Goal: Task Accomplishment & Management: Manage account settings

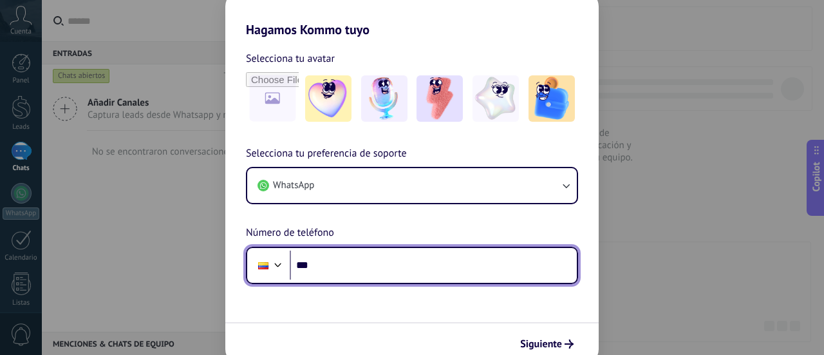
click at [378, 274] on input "***" at bounding box center [433, 265] width 287 height 30
type input "**********"
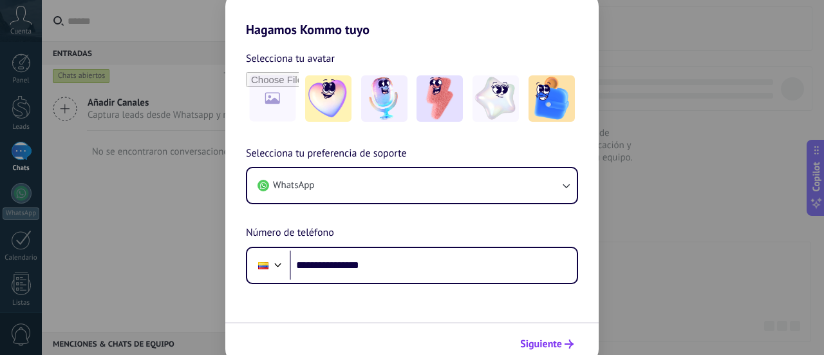
click at [552, 342] on span "Siguiente" at bounding box center [541, 343] width 42 height 9
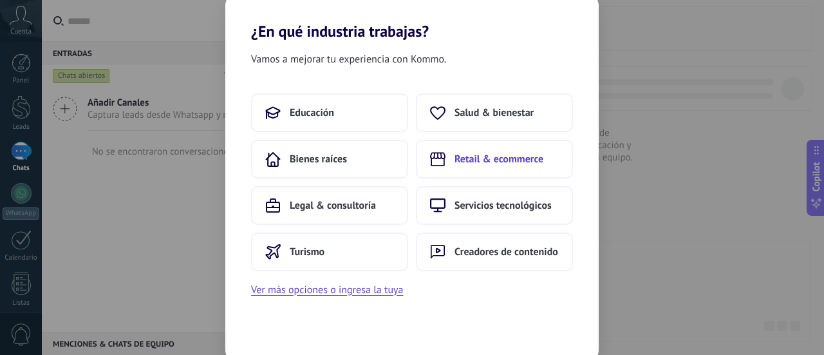
click at [492, 171] on button "Retail & ecommerce" at bounding box center [494, 159] width 157 height 39
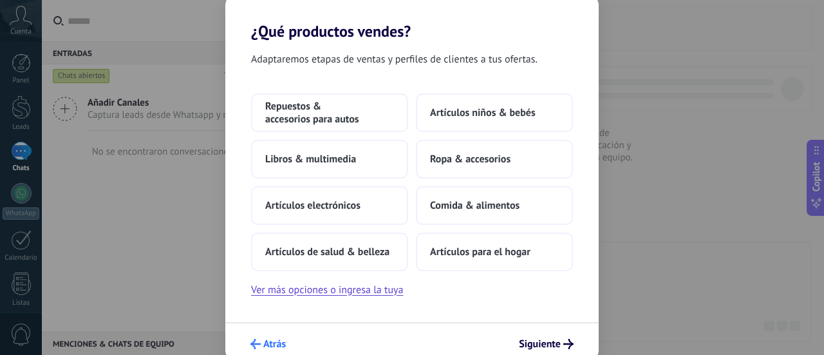
click at [273, 345] on span "Atrás" at bounding box center [274, 343] width 23 height 9
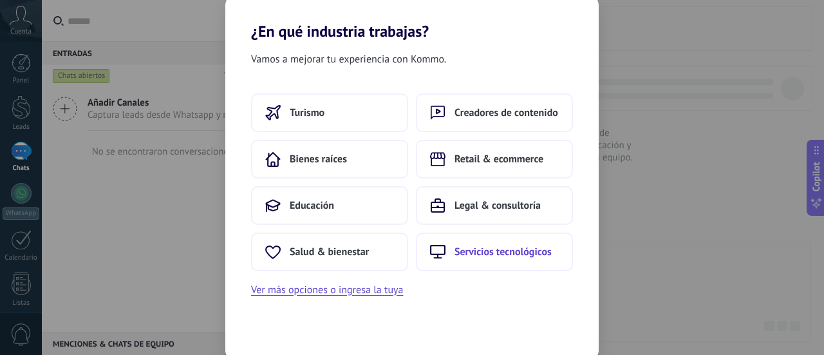
click at [488, 253] on span "Servicios tecnológicos" at bounding box center [502, 251] width 97 height 13
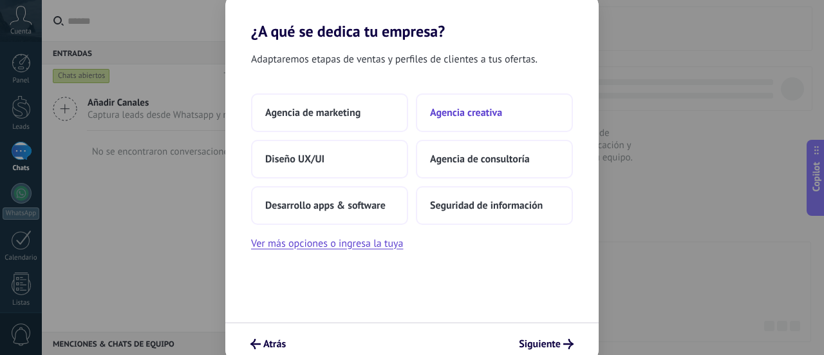
click at [488, 107] on span "Agencia creativa" at bounding box center [466, 112] width 72 height 13
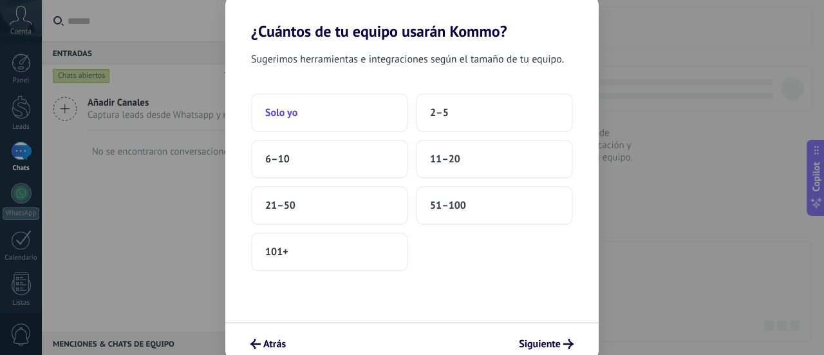
click at [306, 110] on button "Solo yo" at bounding box center [329, 112] width 157 height 39
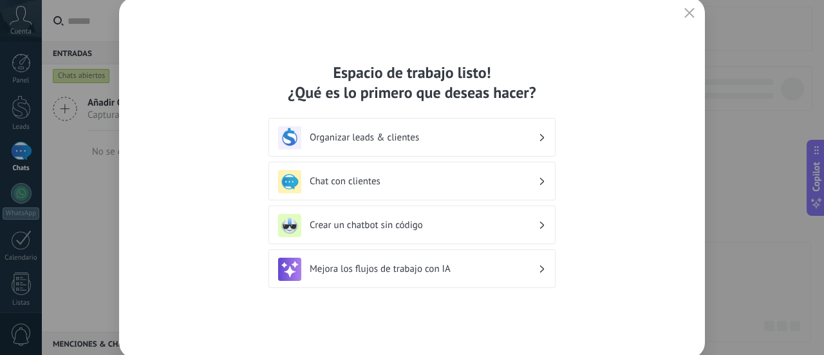
click at [381, 180] on h3 "Chat con clientes" at bounding box center [424, 181] width 228 height 12
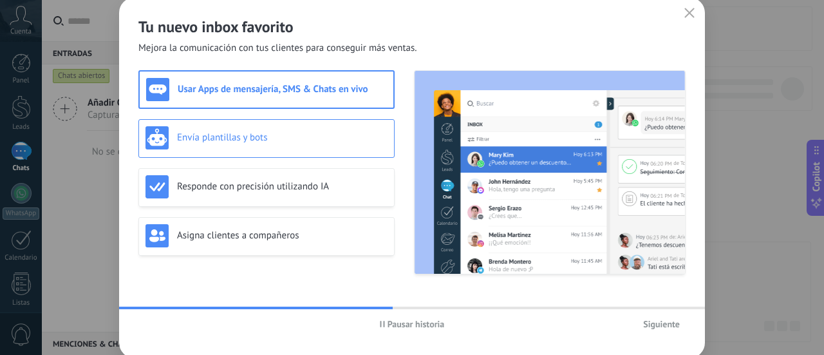
click at [297, 128] on div "Envía plantillas y bots" at bounding box center [266, 137] width 242 height 23
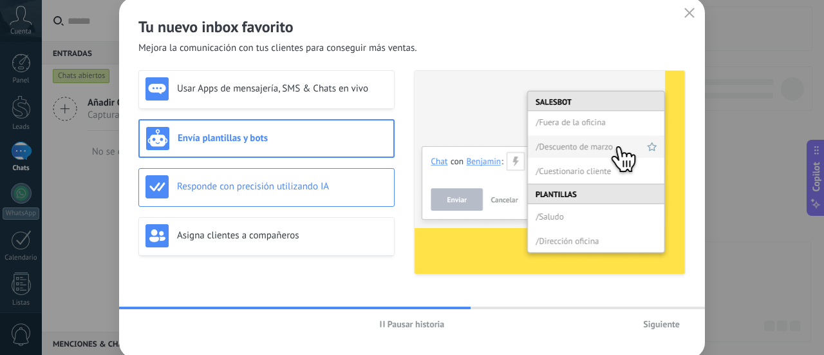
click at [275, 189] on h3 "Responde con precisión utilizando IA" at bounding box center [282, 186] width 210 height 12
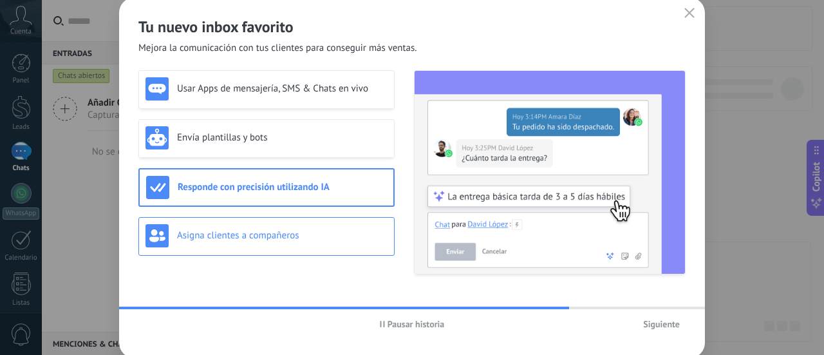
click at [243, 229] on h3 "Asigna clientes a compañeros" at bounding box center [282, 235] width 210 height 12
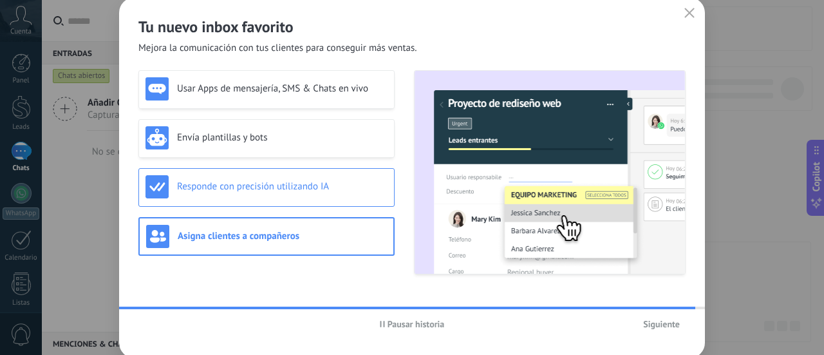
click at [266, 190] on h3 "Responde con precisión utilizando IA" at bounding box center [282, 186] width 210 height 12
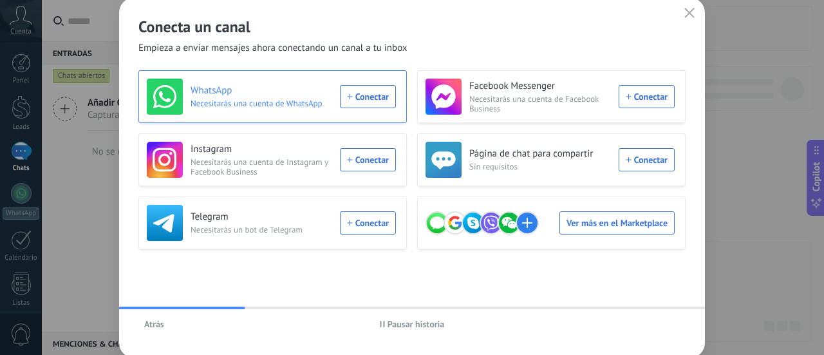
click at [373, 98] on div "WhatsApp Necesitarás una cuenta de WhatsApp Conectar" at bounding box center [271, 97] width 249 height 36
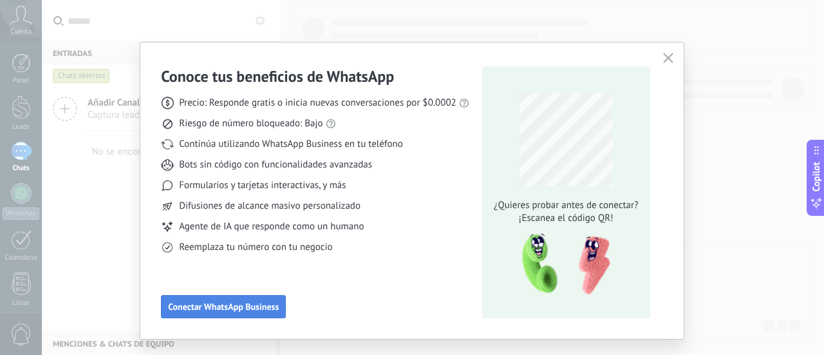
click at [221, 307] on span "Conectar WhatsApp Business" at bounding box center [223, 306] width 111 height 9
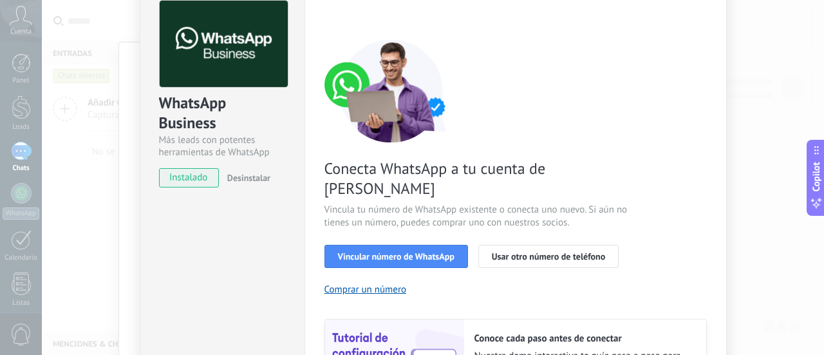
scroll to position [193, 0]
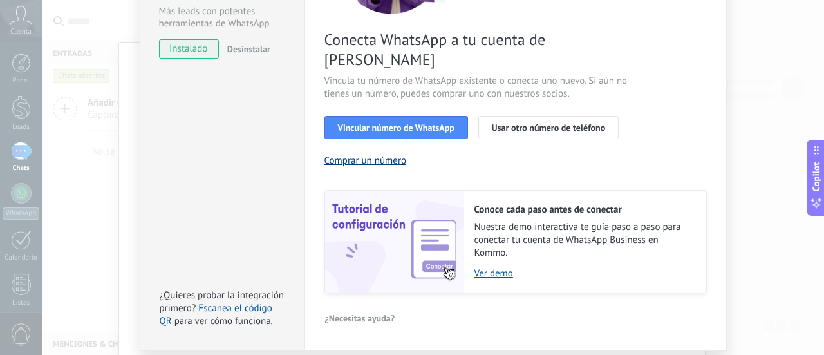
click at [378, 154] on button "Comprar un número" at bounding box center [365, 160] width 82 height 12
drag, startPoint x: 497, startPoint y: 254, endPoint x: 481, endPoint y: 255, distance: 16.8
click at [481, 267] on link "Ver demo" at bounding box center [583, 273] width 219 height 12
click at [402, 123] on span "Vincular número de WhatsApp" at bounding box center [396, 127] width 116 height 9
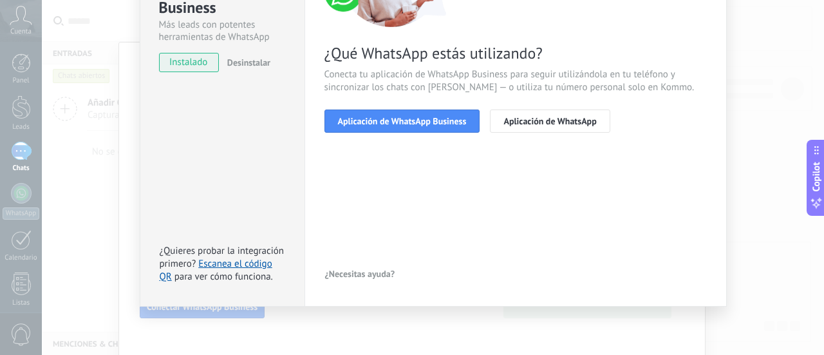
scroll to position [179, 0]
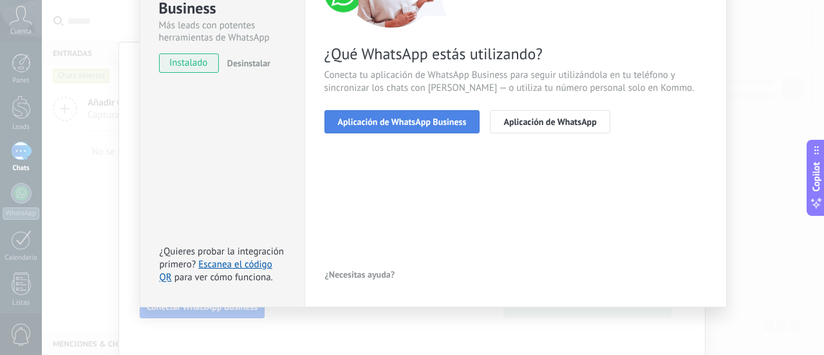
click at [429, 129] on button "Aplicación de WhatsApp Business" at bounding box center [402, 121] width 156 height 23
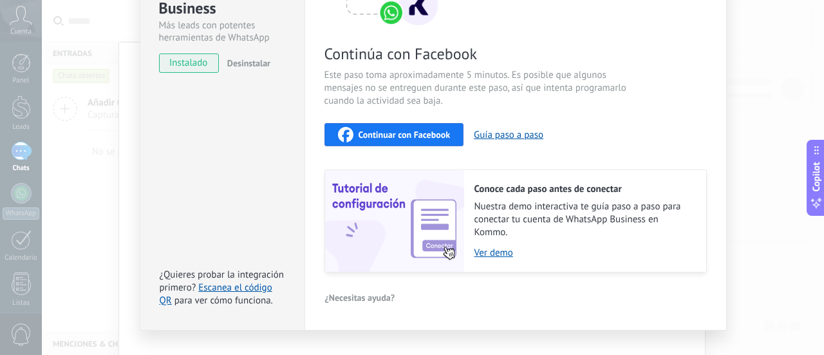
click at [407, 131] on span "Continuar con Facebook" at bounding box center [404, 134] width 92 height 9
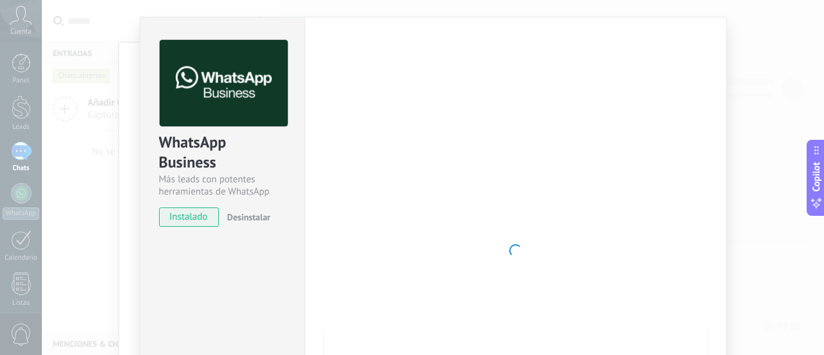
scroll to position [64, 0]
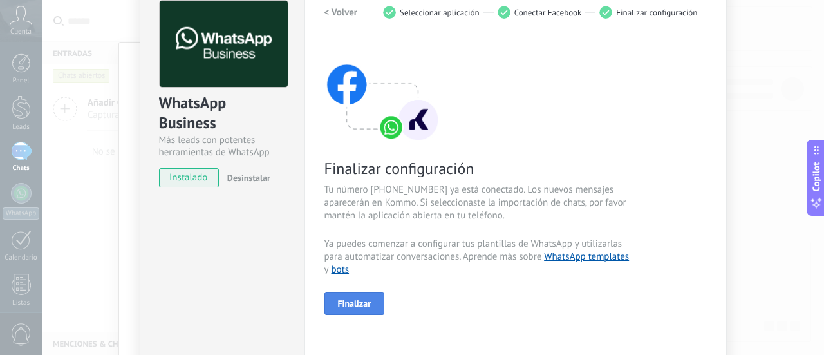
click at [366, 299] on span "Finalizar" at bounding box center [354, 303] width 33 height 9
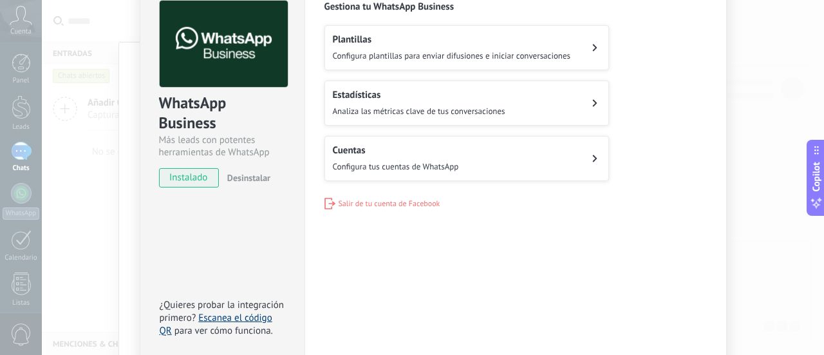
click at [223, 314] on link "Escanea el código QR" at bounding box center [216, 323] width 113 height 25
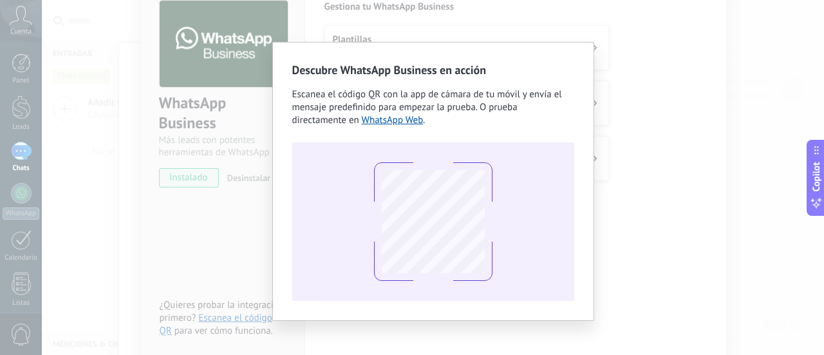
click at [681, 241] on div "Descubre WhatsApp Business en acción Escanea el código QR con la app [PERSON_NA…" at bounding box center [433, 177] width 782 height 355
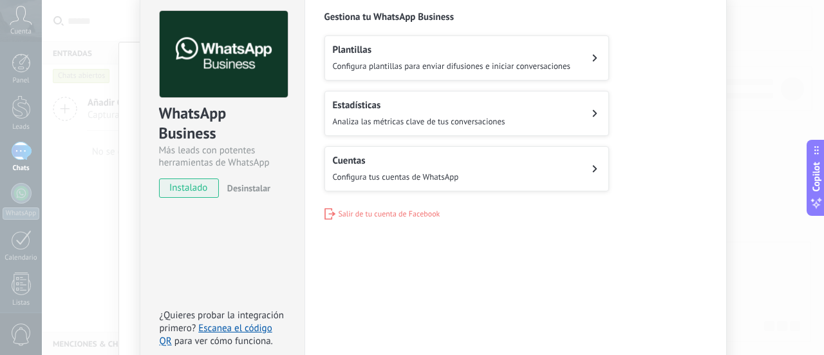
scroll to position [0, 0]
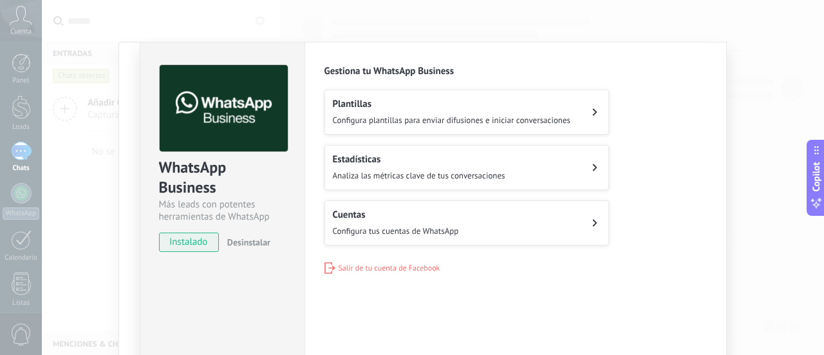
click at [454, 225] on span "Configura tus cuentas de WhatsApp" at bounding box center [396, 230] width 126 height 11
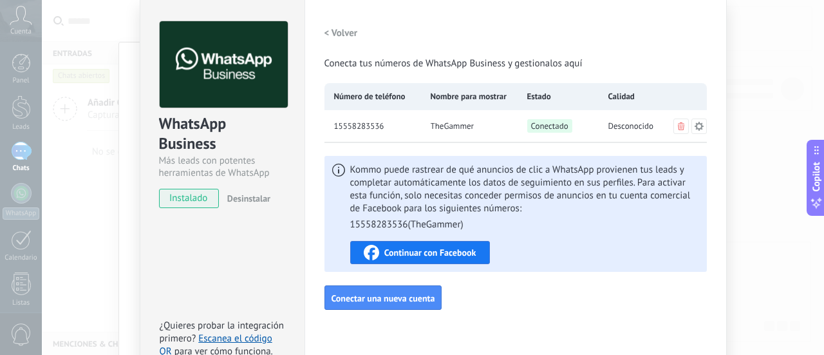
scroll to position [64, 0]
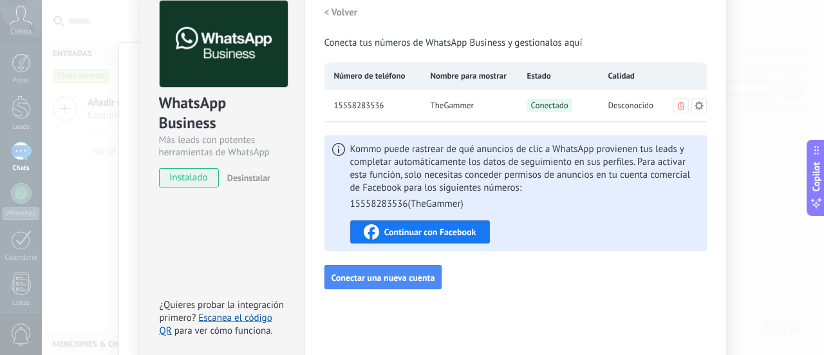
click at [430, 235] on span "Continuar con Facebook" at bounding box center [430, 231] width 92 height 9
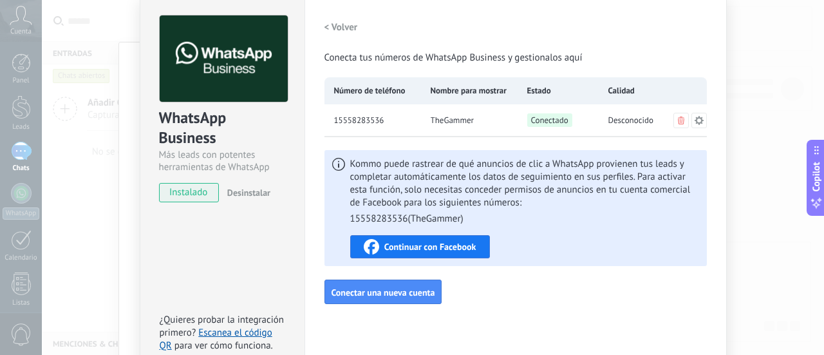
scroll to position [0, 0]
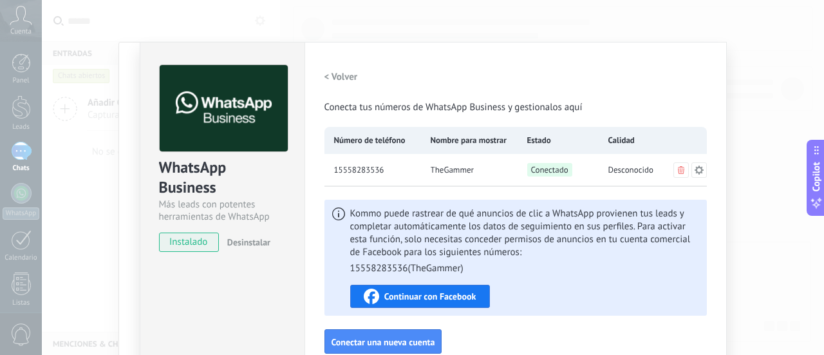
click at [19, 146] on div "Conoce tus beneficios de WhatsApp Precio: Responde gratis o inicia nuevas conve…" at bounding box center [412, 177] width 824 height 355
click at [351, 46] on div "Configuraciones Autorizaciones This tab logs the users who have granted integra…" at bounding box center [515, 233] width 422 height 383
click at [813, 178] on span "Copilot" at bounding box center [815, 177] width 13 height 30
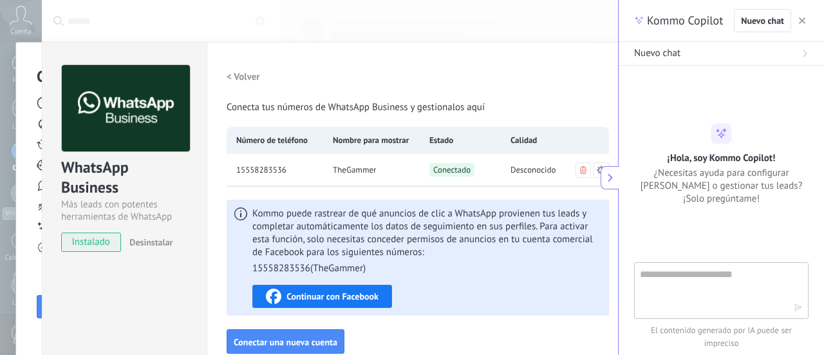
click at [508, 98] on div "< Volver Conecta tus números de WhatsApp Business y gestionalos aquí" at bounding box center [418, 89] width 382 height 49
click at [606, 178] on icon at bounding box center [610, 177] width 9 height 9
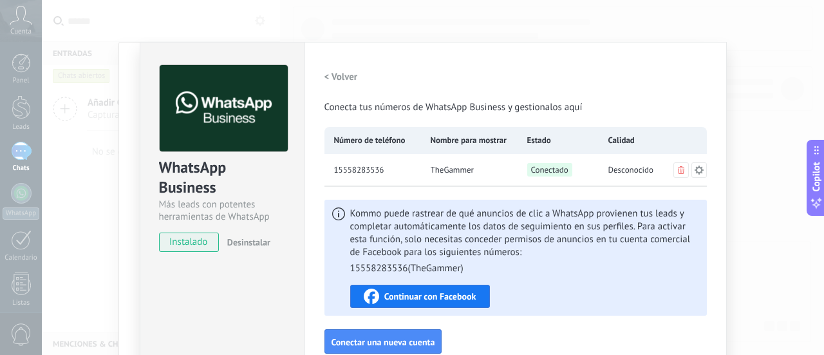
click at [176, 243] on span "instalado" at bounding box center [189, 241] width 59 height 19
click at [198, 243] on span "instalado" at bounding box center [189, 241] width 59 height 19
click at [299, 70] on div "WhatsApp Business Más leads con potentes herramientas de WhatsApp instalado Des…" at bounding box center [222, 151] width 164 height 219
click at [349, 80] on h2 "< Volver" at bounding box center [340, 77] width 33 height 12
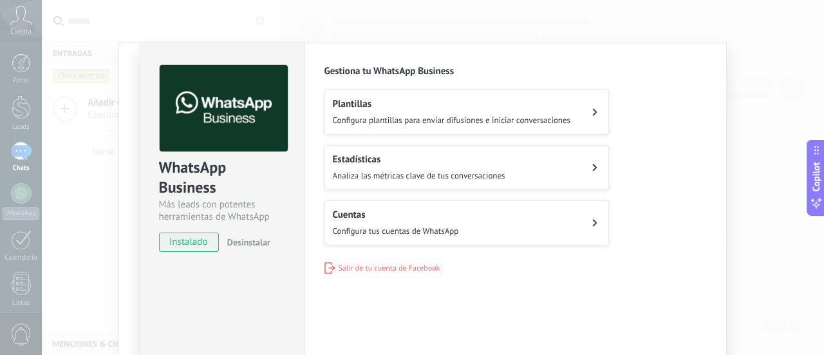
click at [376, 254] on div "Gestiona tu WhatsApp Business Plantillas Configura plantillas para enviar difus…" at bounding box center [515, 169] width 382 height 208
click at [342, 266] on span "Salir de tu cuenta de Facebook" at bounding box center [389, 268] width 102 height 10
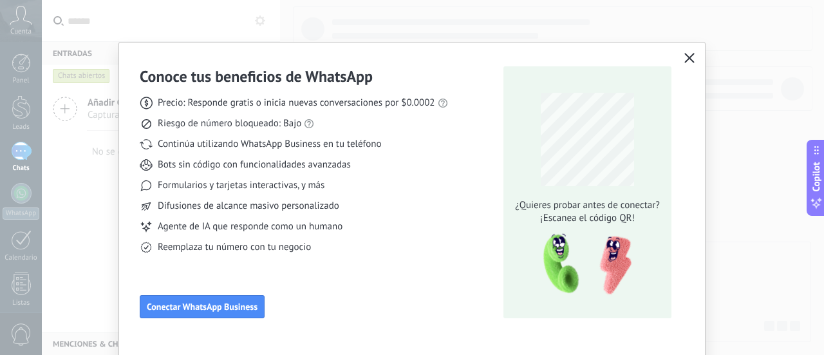
click at [689, 61] on icon "button" at bounding box center [689, 58] width 10 height 10
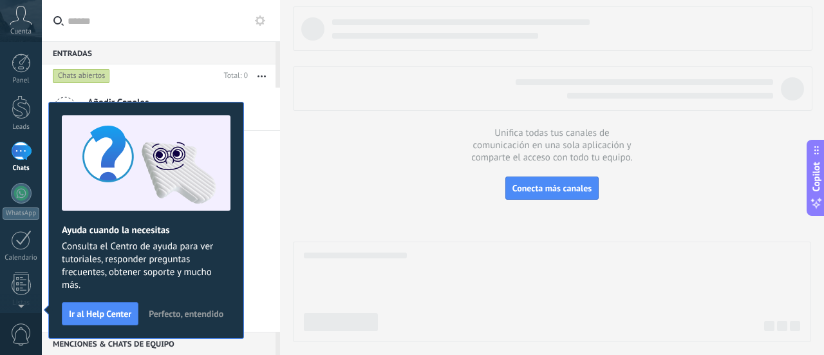
click at [14, 142] on div at bounding box center [21, 151] width 21 height 19
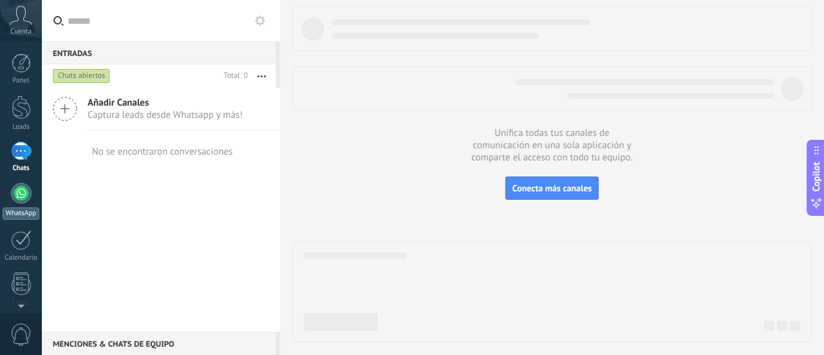
click at [30, 196] on div at bounding box center [21, 193] width 21 height 21
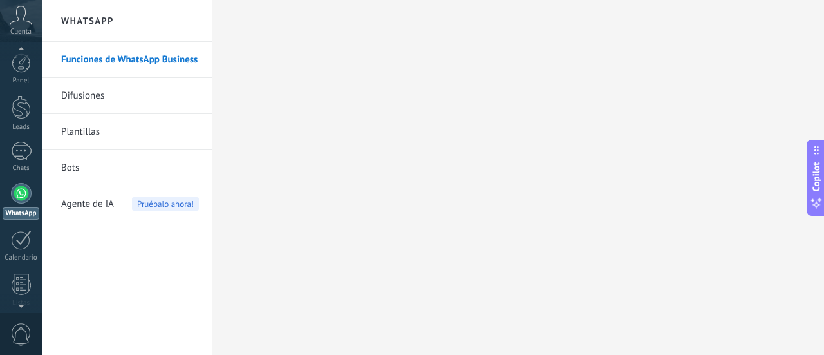
scroll to position [37, 0]
click at [19, 119] on div at bounding box center [21, 114] width 21 height 19
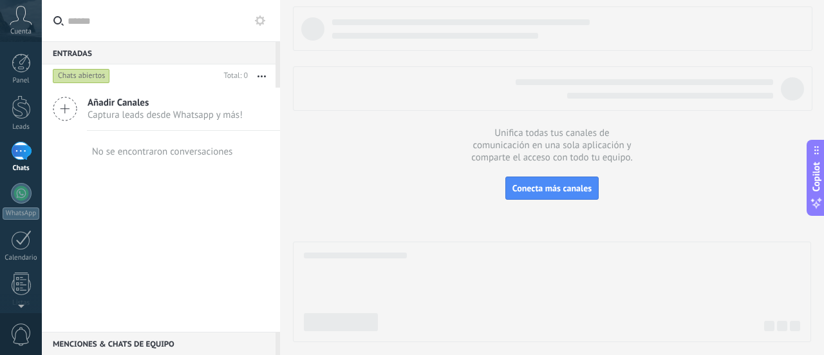
click at [147, 107] on span "Añadir Canales" at bounding box center [165, 103] width 155 height 12
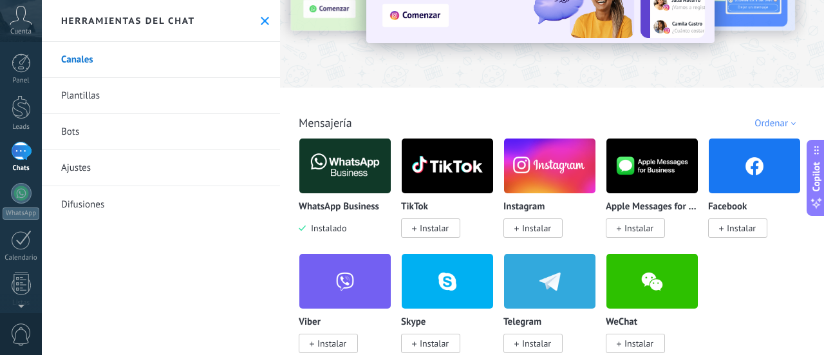
scroll to position [129, 0]
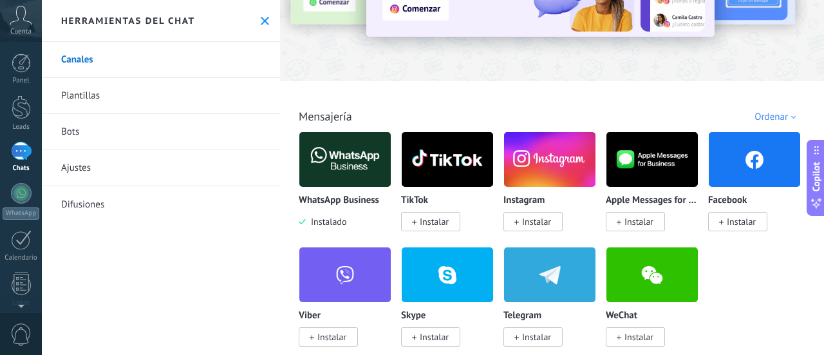
click at [346, 155] on img at bounding box center [344, 159] width 91 height 62
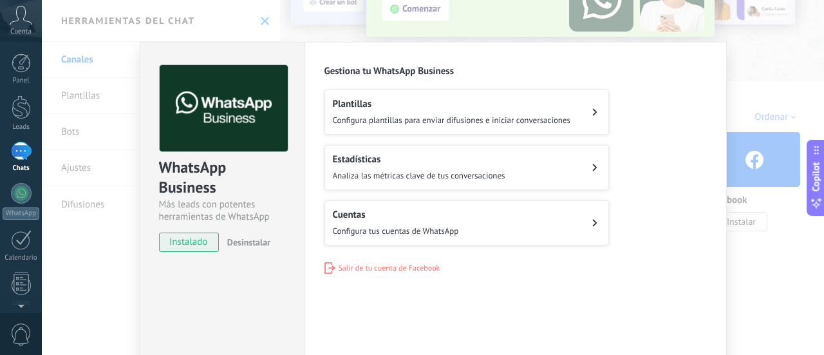
click at [386, 310] on div "Configuraciones Autorizaciones Esta pestaña registra a los usuarios que han con…" at bounding box center [515, 233] width 422 height 383
click at [457, 227] on button "Cuentas Configura tus cuentas de WhatsApp" at bounding box center [466, 222] width 284 height 45
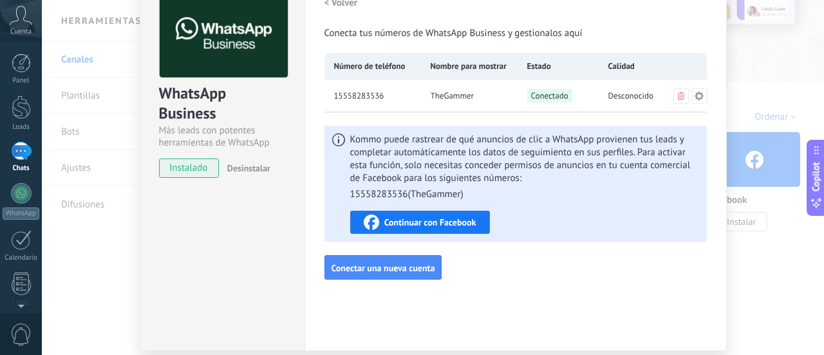
scroll to position [54, 0]
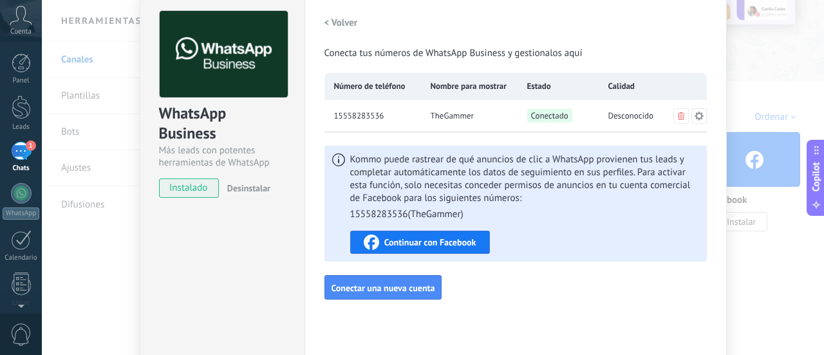
click at [18, 154] on div "1" at bounding box center [21, 151] width 21 height 19
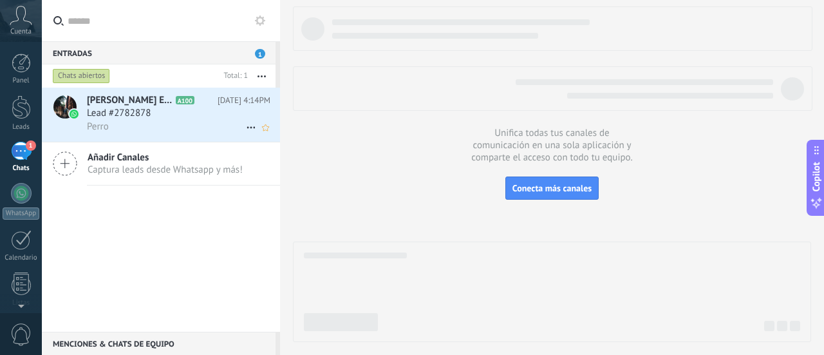
click at [145, 115] on span "Lead #2782878" at bounding box center [119, 113] width 64 height 13
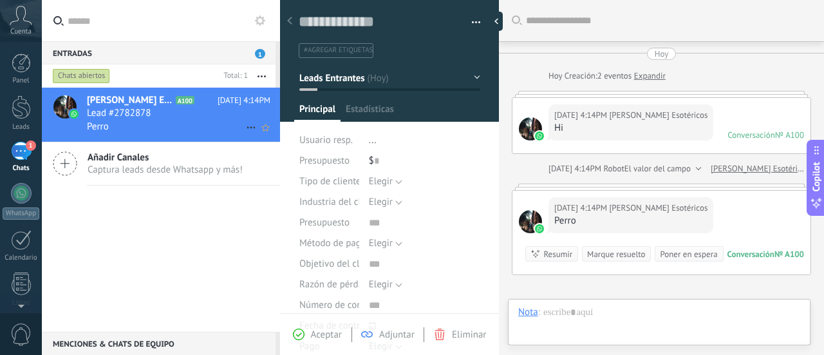
scroll to position [143, 0]
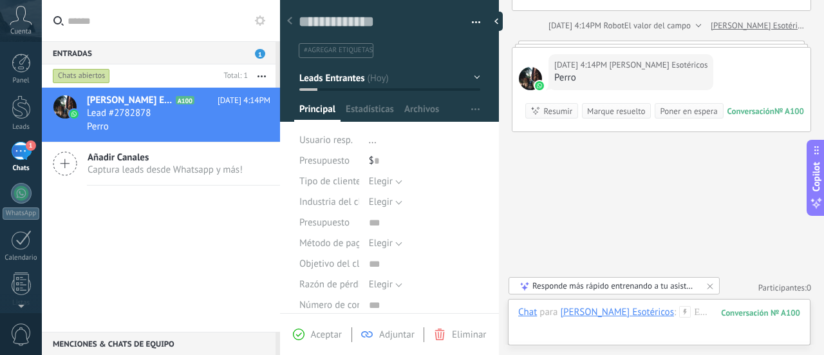
click at [210, 279] on div "[PERSON_NAME] Ads Esotéricos A100 [DATE] 4:14PM Lead #2782878 Perro Añadir Cana…" at bounding box center [161, 210] width 238 height 244
click at [492, 20] on div at bounding box center [499, 21] width 19 height 19
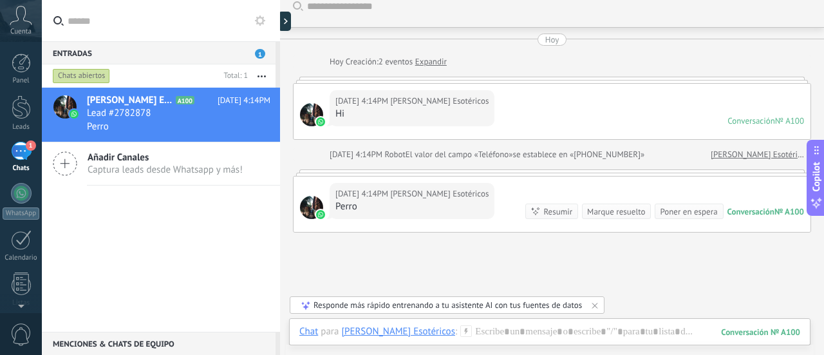
scroll to position [0, 0]
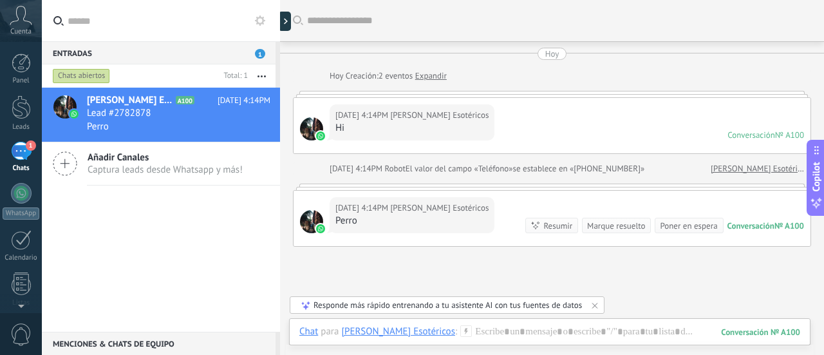
click at [33, 32] on div "Cuenta" at bounding box center [21, 21] width 42 height 42
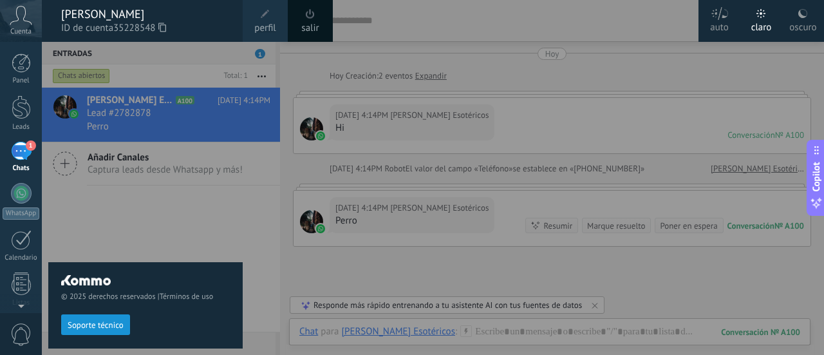
click at [258, 21] on span "perfil" at bounding box center [264, 28] width 21 height 14
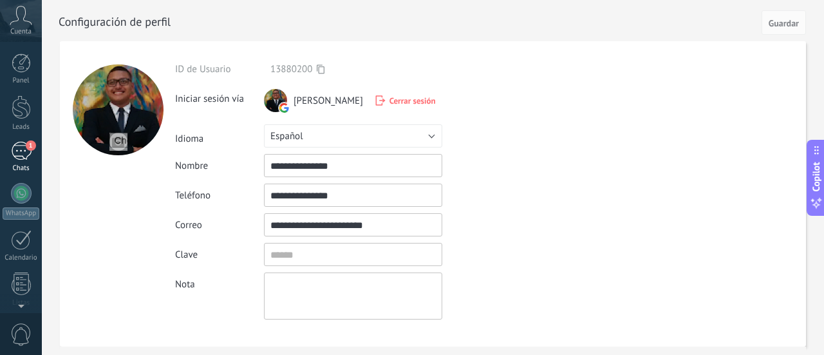
click at [17, 158] on div "1" at bounding box center [21, 151] width 21 height 19
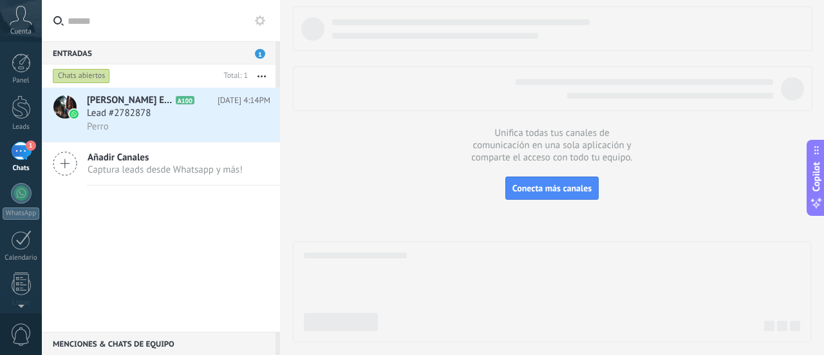
click at [256, 23] on icon at bounding box center [260, 20] width 10 height 10
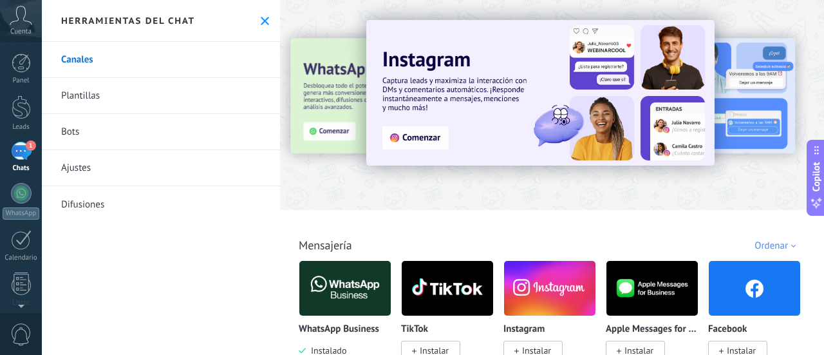
click at [97, 62] on link "Canales" at bounding box center [161, 60] width 238 height 36
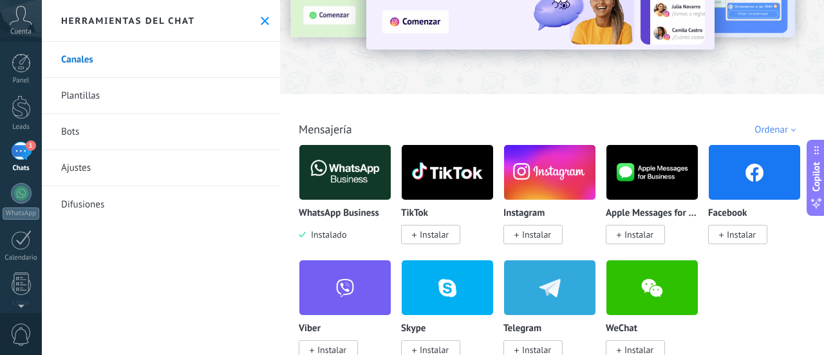
scroll to position [193, 0]
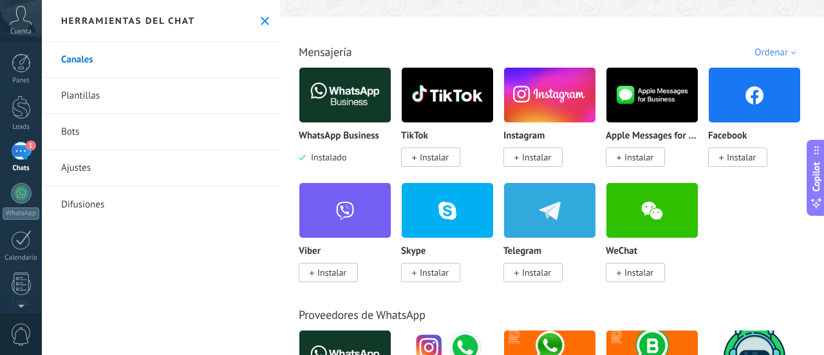
click at [367, 101] on img at bounding box center [344, 95] width 91 height 62
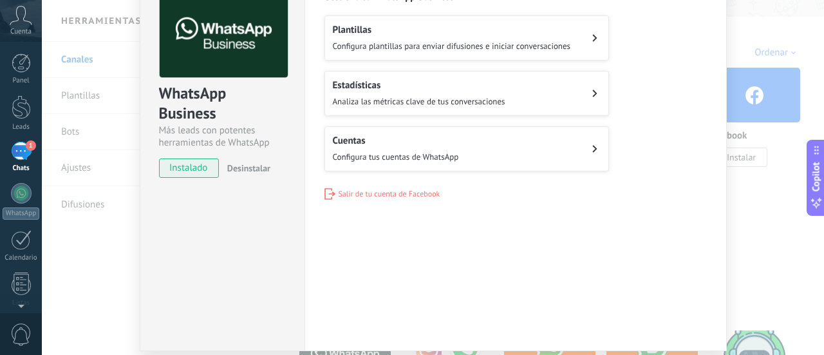
scroll to position [54, 0]
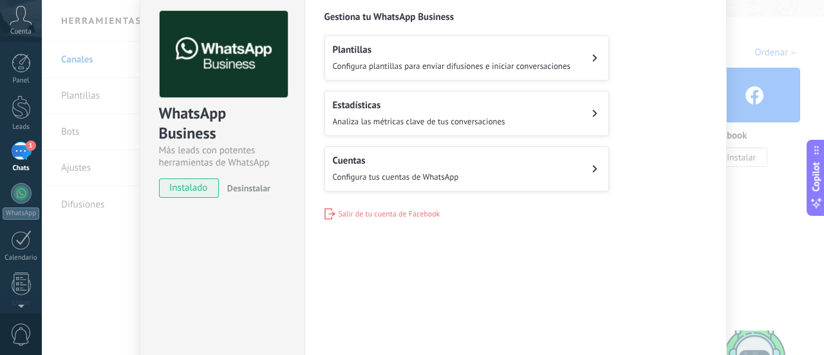
click at [485, 169] on button "Cuentas Configura tus cuentas de WhatsApp" at bounding box center [466, 168] width 284 height 45
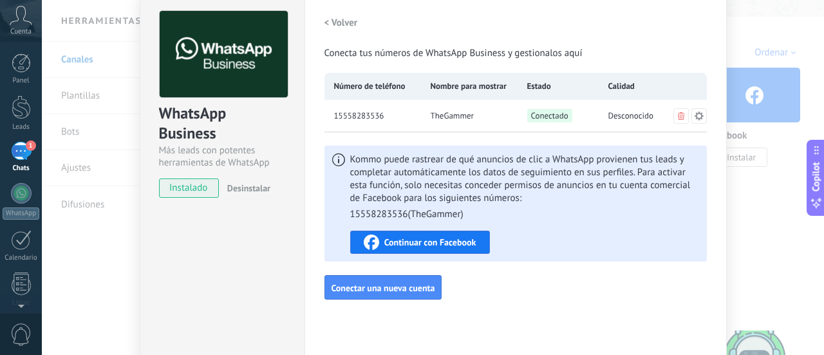
click at [324, 19] on h2 "< Volver" at bounding box center [340, 23] width 33 height 12
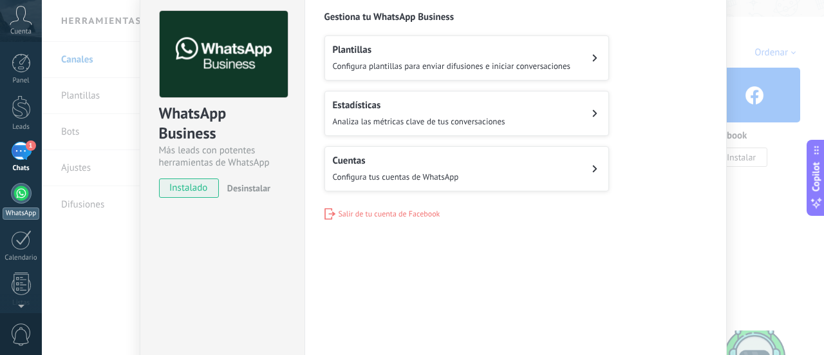
click at [15, 201] on div at bounding box center [21, 193] width 21 height 21
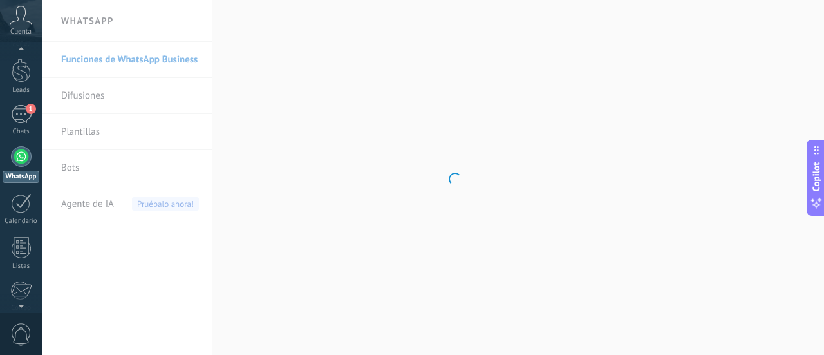
click at [16, 24] on icon at bounding box center [21, 15] width 23 height 19
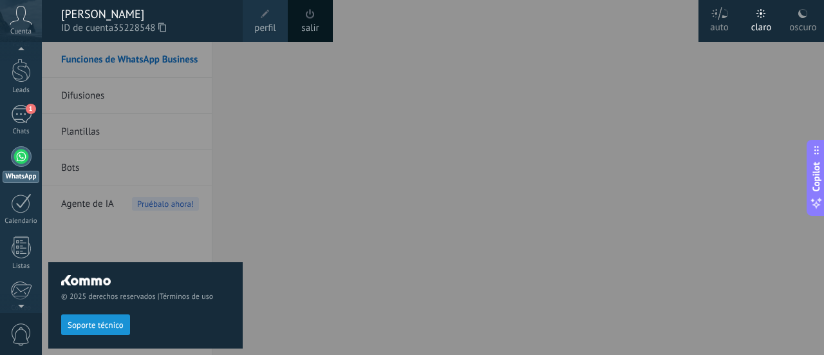
click at [268, 34] on span "perfil" at bounding box center [264, 28] width 21 height 14
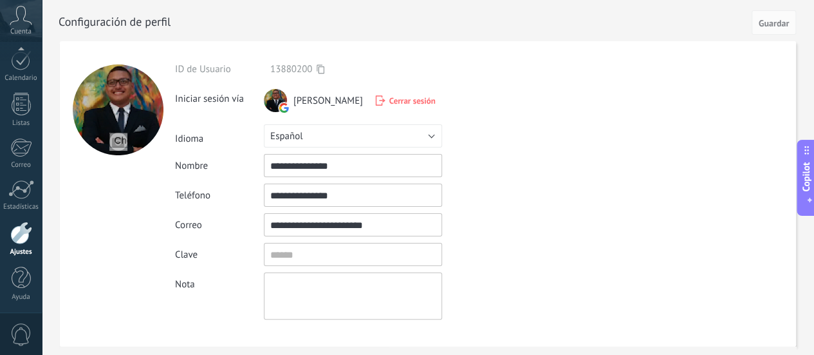
click at [13, 191] on div at bounding box center [21, 193] width 21 height 21
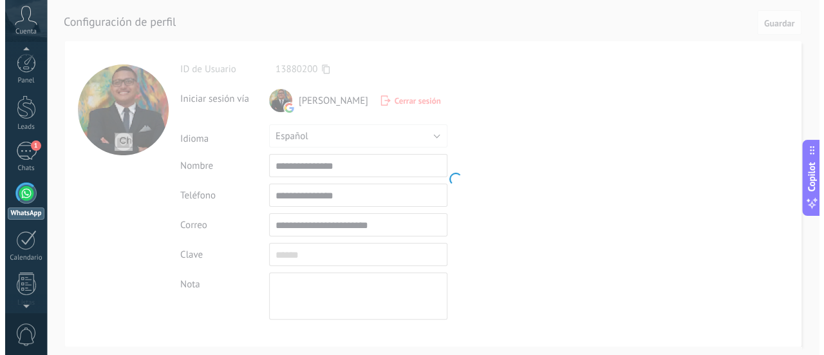
scroll to position [37, 0]
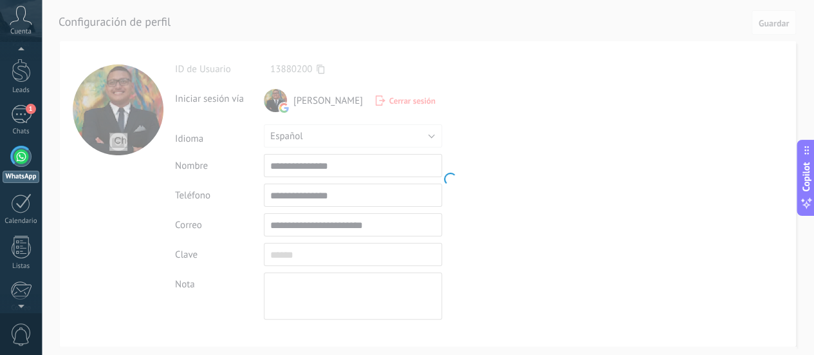
click at [20, 153] on div at bounding box center [21, 156] width 21 height 21
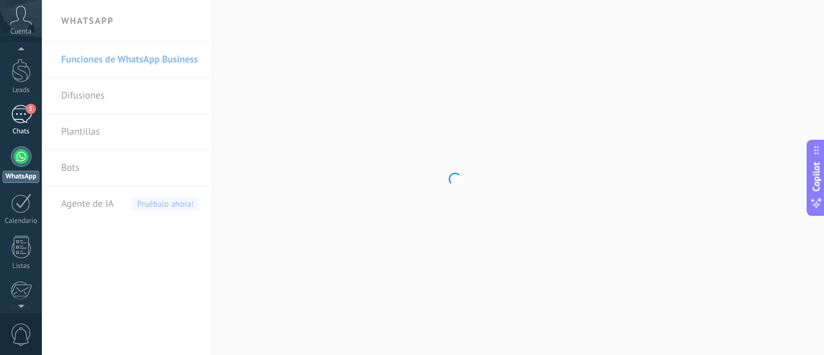
click at [21, 129] on div "Chats" at bounding box center [21, 131] width 37 height 8
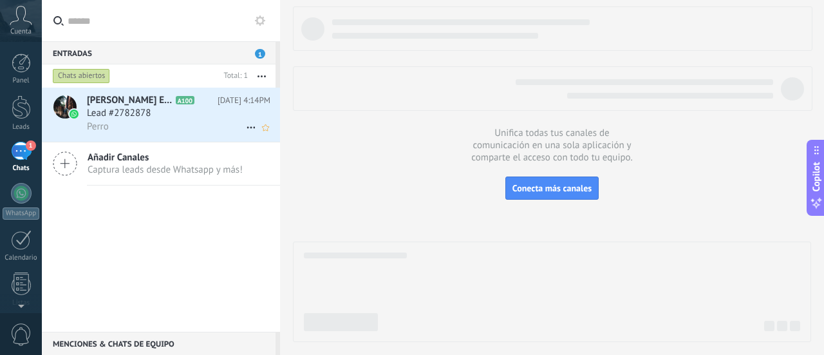
click at [203, 125] on div "Perro" at bounding box center [178, 127] width 183 height 14
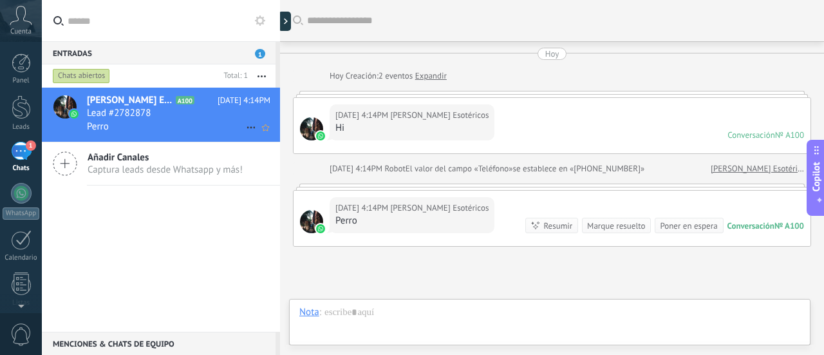
scroll to position [115, 0]
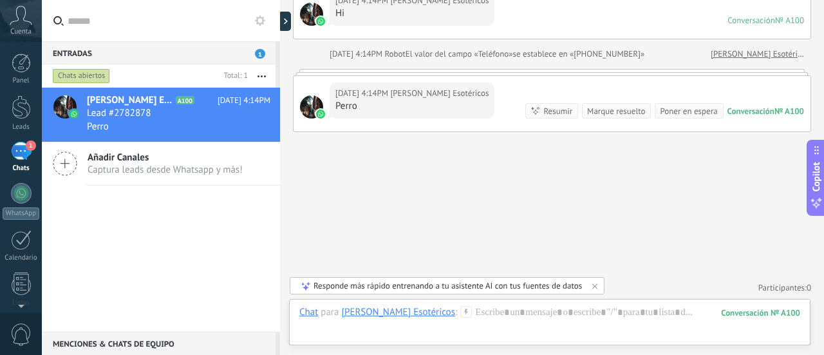
click at [474, 95] on div "[DATE] 4:14PM [PERSON_NAME] Esotéricos Perro Conversación № A100 Conversación №…" at bounding box center [551, 103] width 517 height 55
click at [383, 105] on div "Perro" at bounding box center [411, 106] width 153 height 13
click at [316, 109] on img at bounding box center [320, 113] width 9 height 9
click at [344, 100] on div "Perro" at bounding box center [411, 106] width 153 height 13
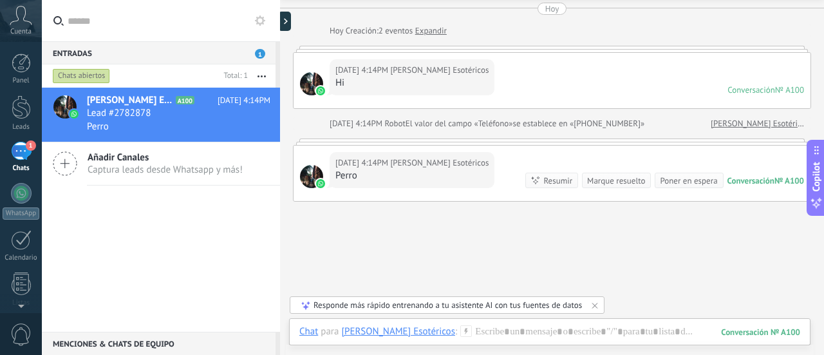
scroll to position [64, 0]
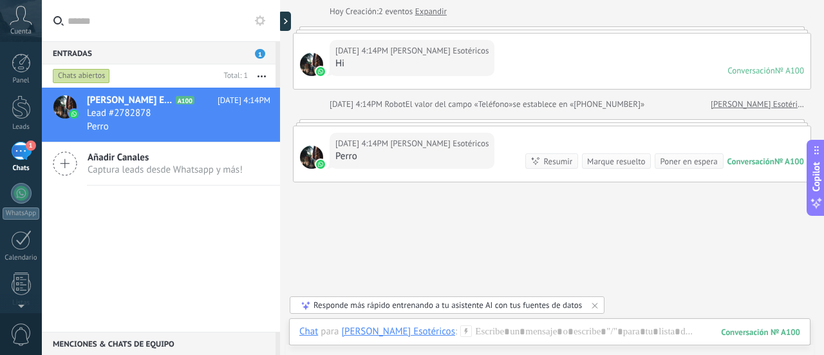
click at [545, 155] on div "Resumir" at bounding box center [557, 161] width 29 height 12
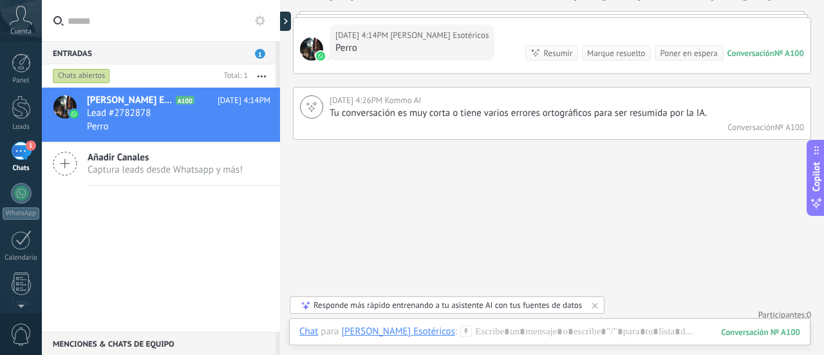
scroll to position [180, 0]
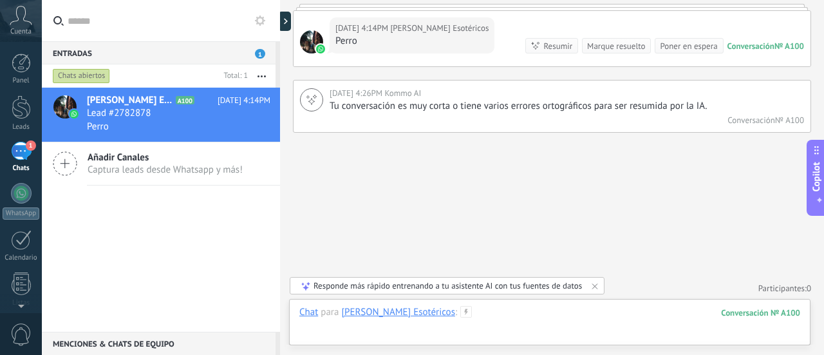
click at [412, 329] on div at bounding box center [549, 325] width 501 height 39
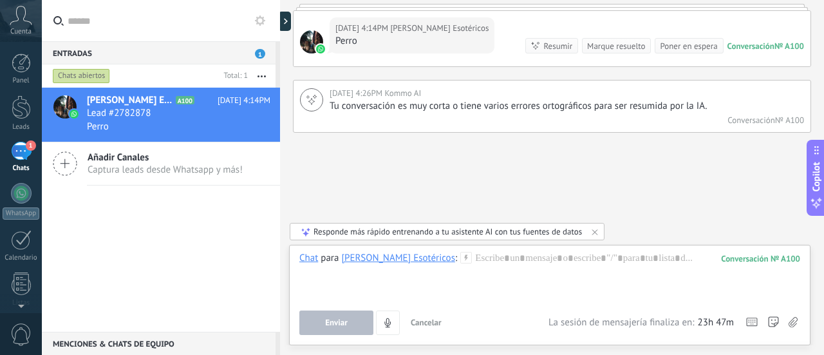
click at [441, 230] on div "Responde más rápido entrenando a tu asistente AI con tus fuentes de datos" at bounding box center [447, 231] width 268 height 11
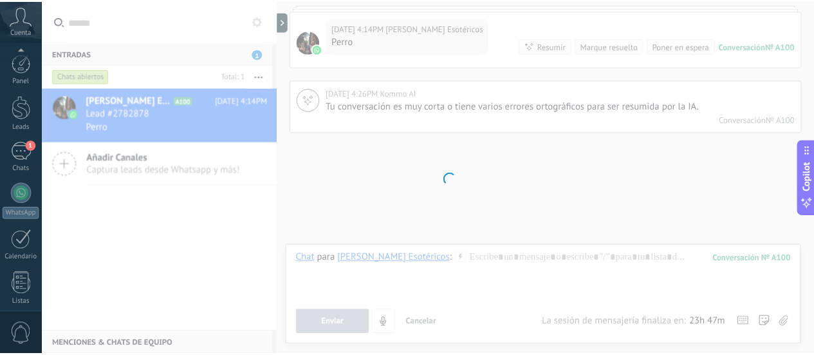
scroll to position [180, 0]
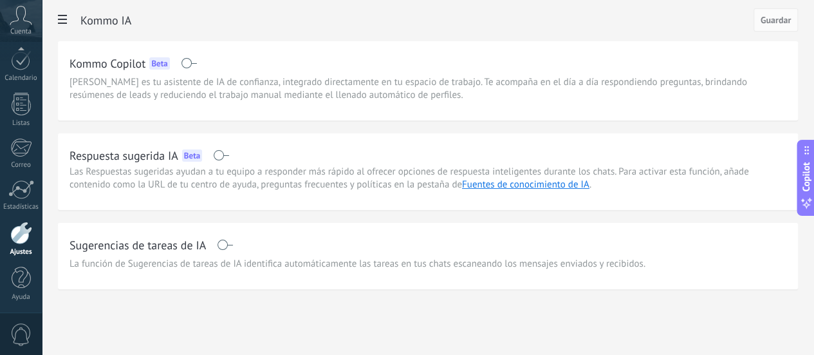
click at [229, 155] on span at bounding box center [221, 155] width 16 height 10
click at [777, 17] on span "Guardar" at bounding box center [776, 19] width 30 height 9
click at [197, 62] on span at bounding box center [189, 63] width 16 height 10
click at [233, 250] on span at bounding box center [225, 244] width 16 height 10
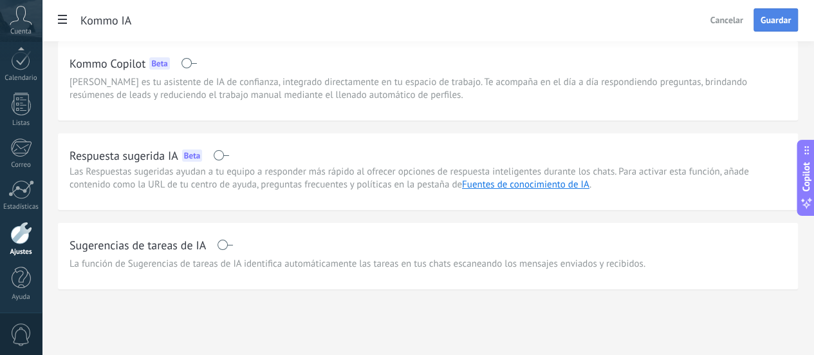
scroll to position [14, 0]
click at [759, 23] on button "Guardar" at bounding box center [776, 19] width 44 height 23
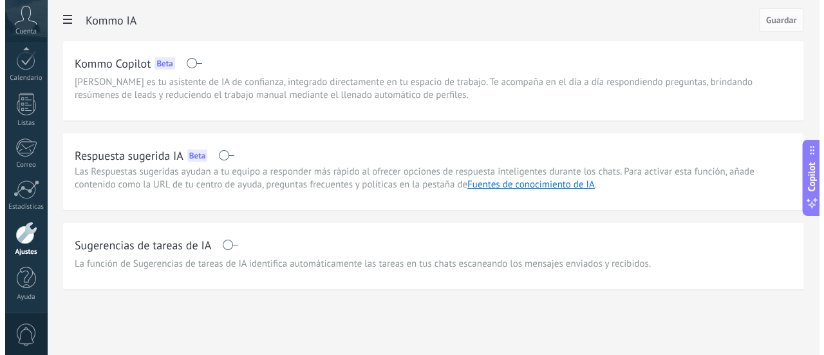
scroll to position [0, 0]
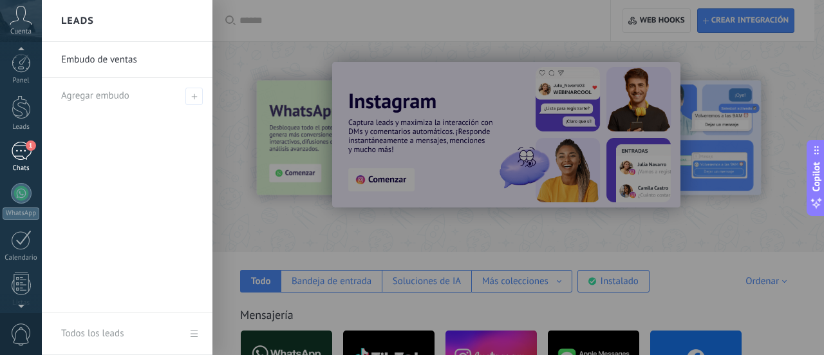
click at [23, 155] on div "1" at bounding box center [21, 151] width 21 height 19
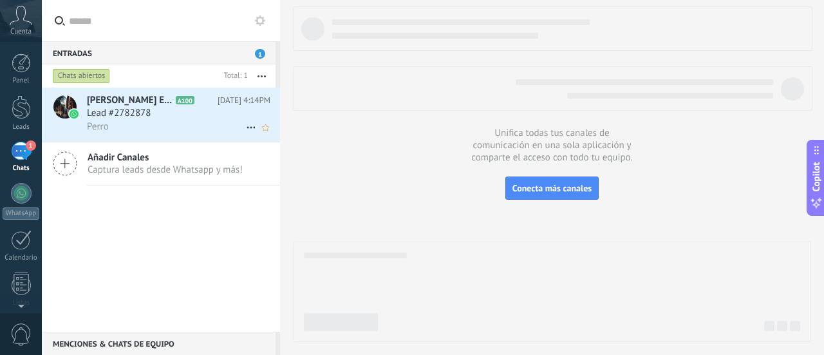
click at [160, 115] on div "Lead #2782878" at bounding box center [178, 113] width 183 height 13
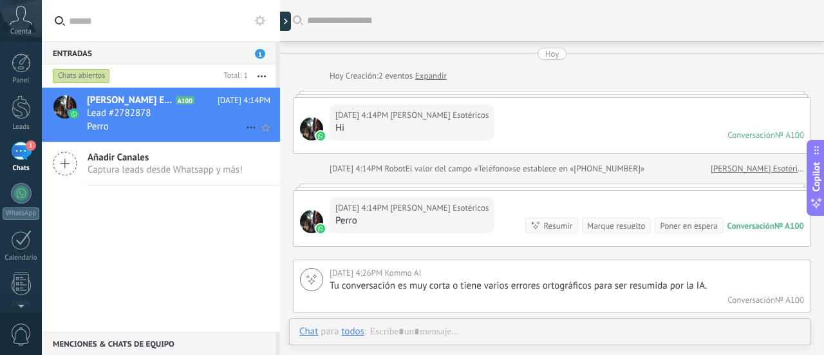
scroll to position [36, 0]
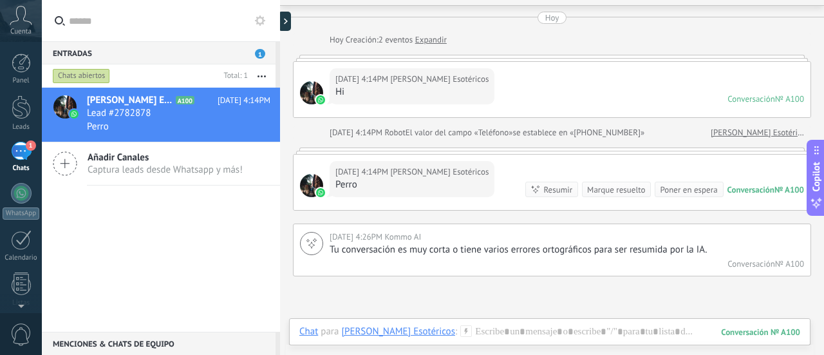
click at [447, 301] on div "Buscar Carga más [DATE] [DATE] Creación: 2 eventos Expandir [DATE] 4:14PM [PERS…" at bounding box center [552, 232] width 544 height 537
click at [520, 329] on div at bounding box center [549, 344] width 501 height 39
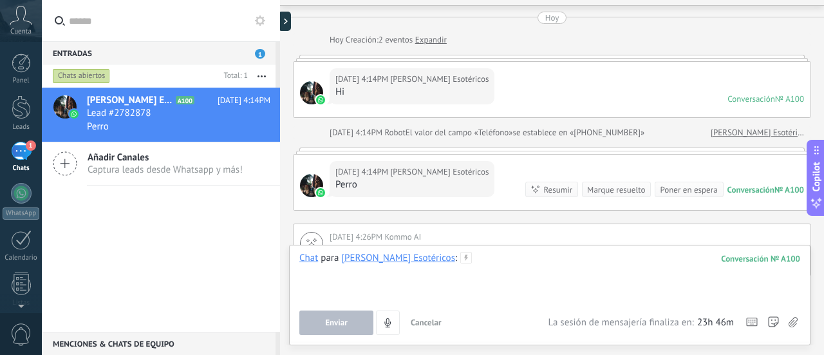
scroll to position [180, 0]
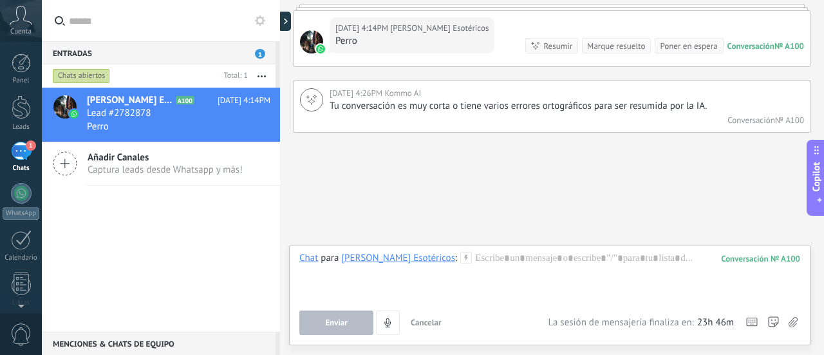
click at [233, 221] on div "[PERSON_NAME] Ads Esotéricos A100 [DATE] 4:14PM Lead #2782878 Perro Añadir Cana…" at bounding box center [161, 210] width 238 height 244
click at [280, 20] on div at bounding box center [280, 177] width 0 height 355
click at [293, 22] on div at bounding box center [287, 21] width 19 height 19
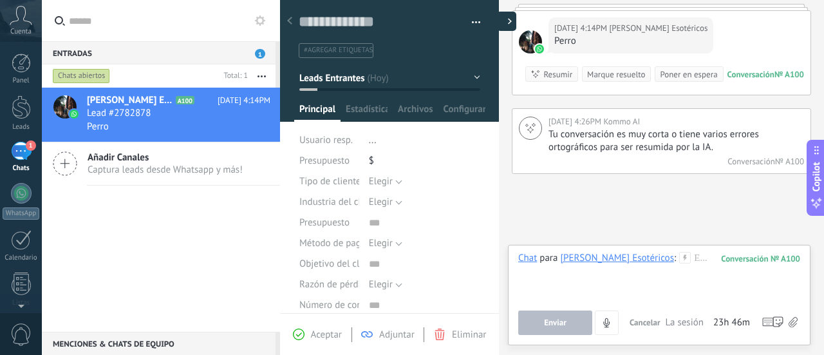
type textarea "**********"
click at [389, 186] on span "Elegir" at bounding box center [381, 181] width 24 height 12
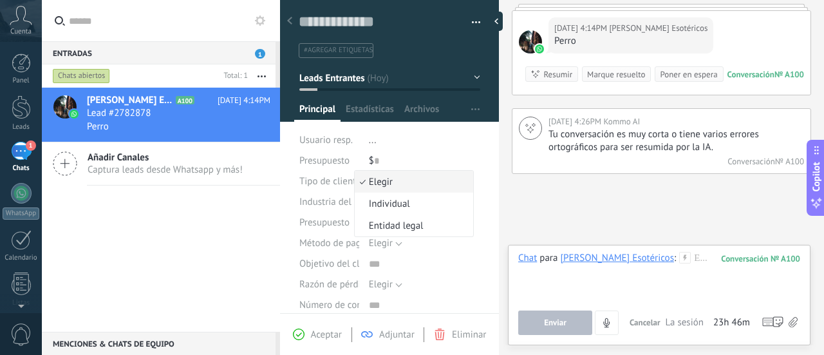
click at [227, 207] on div "[PERSON_NAME] Ads Esotéricos A100 [DATE] 4:14PM Lead #2782878 Perro Añadir Cana…" at bounding box center [161, 210] width 238 height 244
click at [329, 335] on span "Aceptar" at bounding box center [326, 334] width 31 height 12
click at [220, 241] on div "[PERSON_NAME] Ads Esotéricos A100 [DATE] 4:14PM Lead #2782878 Perro Añadir Cana…" at bounding box center [161, 210] width 238 height 244
click at [290, 24] on use at bounding box center [289, 21] width 5 height 8
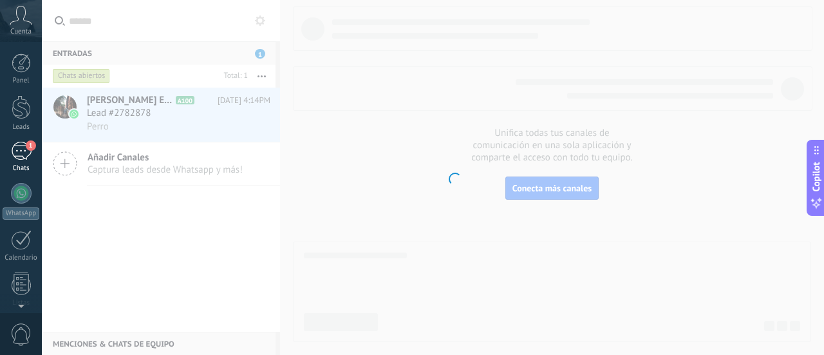
click at [35, 156] on link "1 Chats" at bounding box center [21, 157] width 42 height 31
